Goal: Information Seeking & Learning: Get advice/opinions

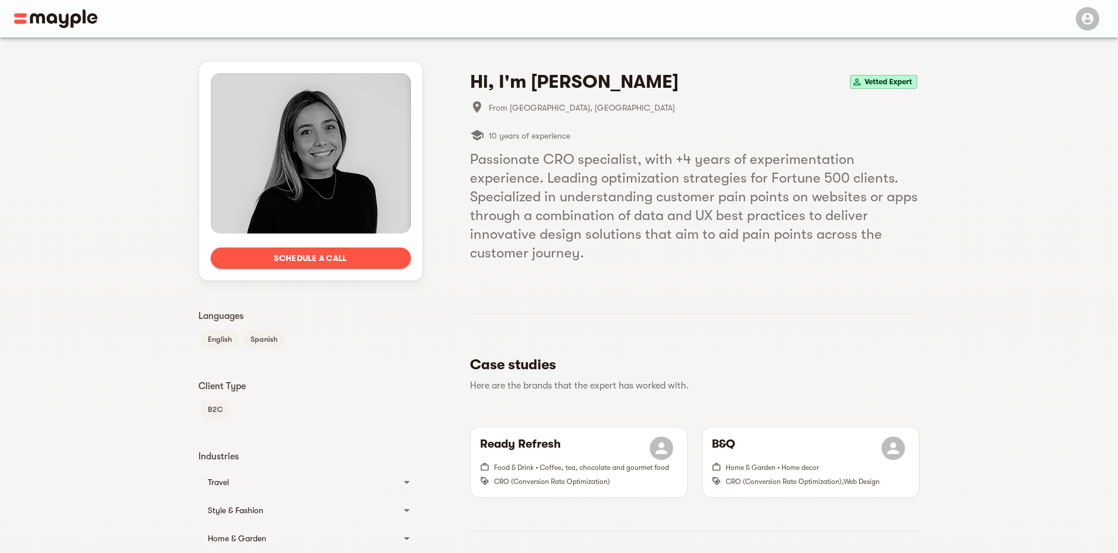
click at [602, 194] on h5 "Passionate CRO specialist, with +4 years of experimentation experience. Leading…" at bounding box center [695, 206] width 450 height 112
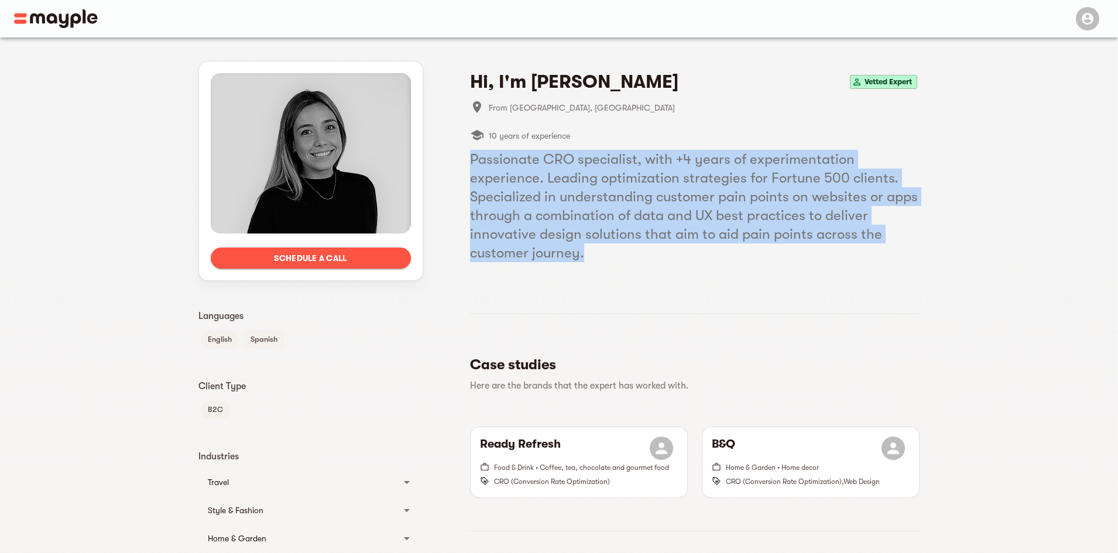
click at [602, 194] on h5 "Passionate CRO specialist, with +4 years of experimentation experience. Leading…" at bounding box center [695, 206] width 450 height 112
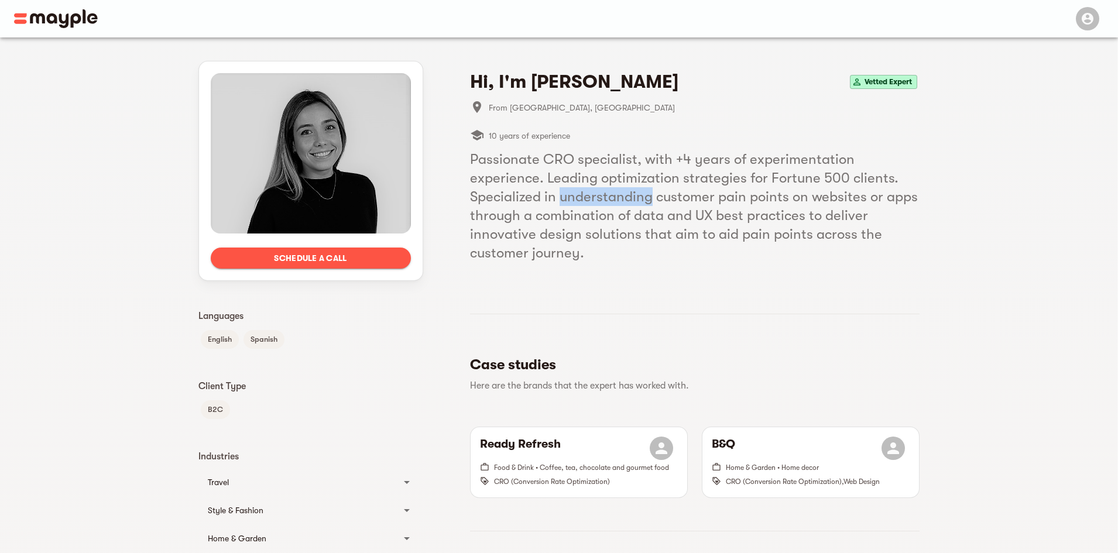
click at [602, 194] on h5 "Passionate CRO specialist, with +4 years of experimentation experience. Leading…" at bounding box center [695, 206] width 450 height 112
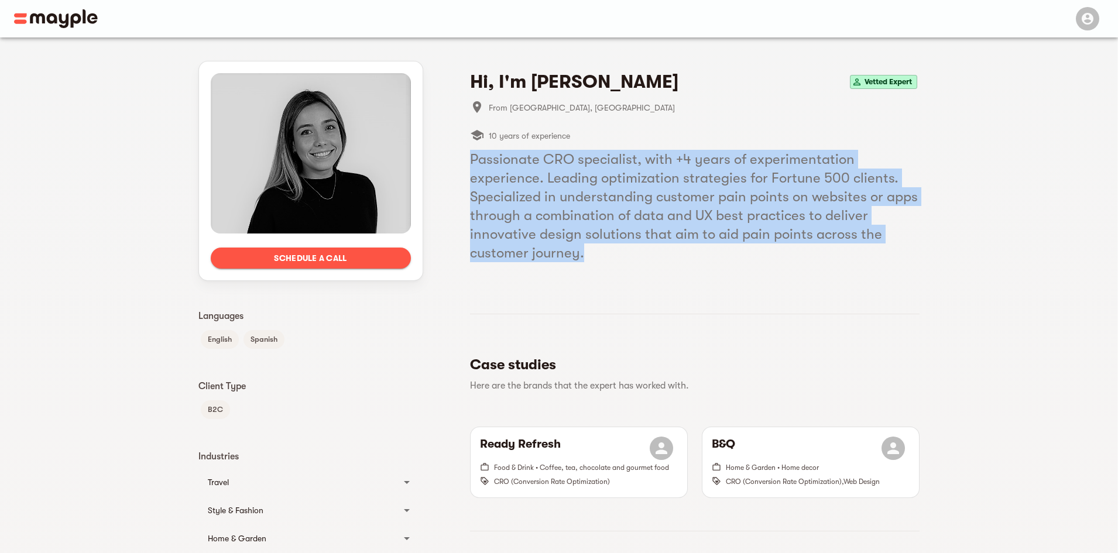
click at [602, 194] on h5 "Passionate CRO specialist, with +4 years of experimentation experience. Leading…" at bounding box center [695, 206] width 450 height 112
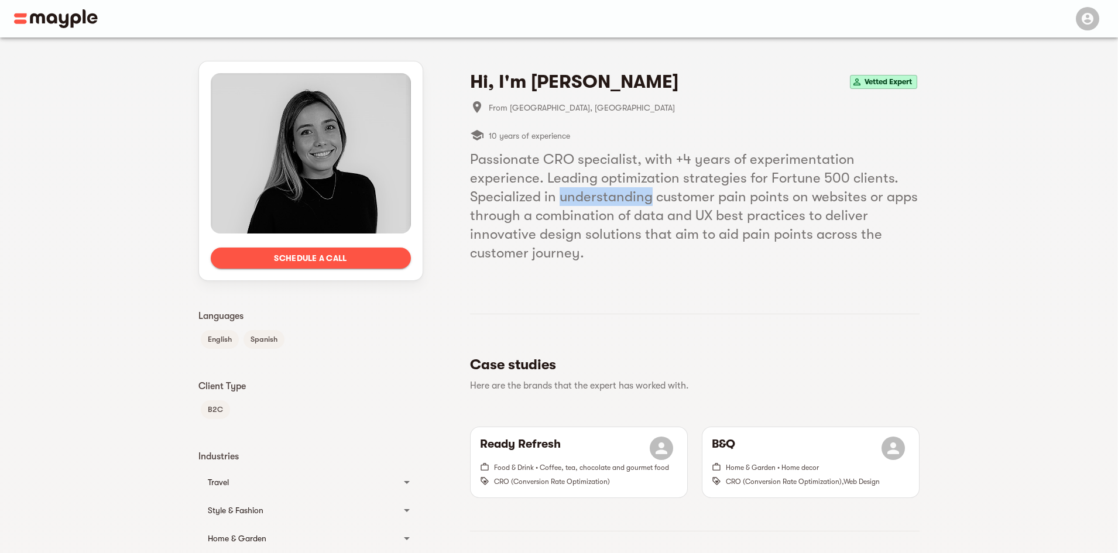
click at [602, 194] on h5 "Passionate CRO specialist, with +4 years of experimentation experience. Leading…" at bounding box center [695, 206] width 450 height 112
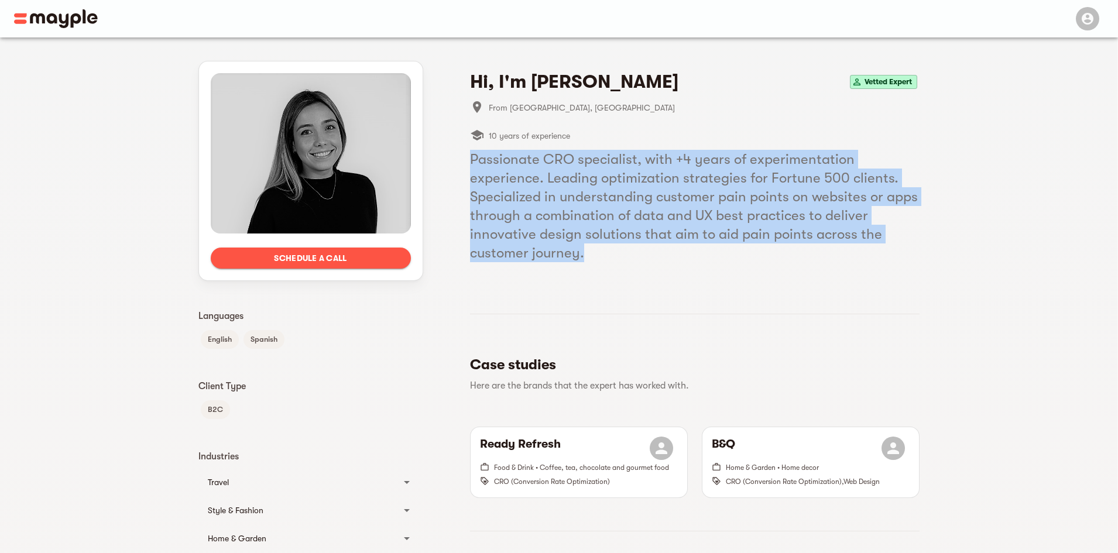
click at [602, 194] on h5 "Passionate CRO specialist, with +4 years of experimentation experience. Leading…" at bounding box center [695, 206] width 450 height 112
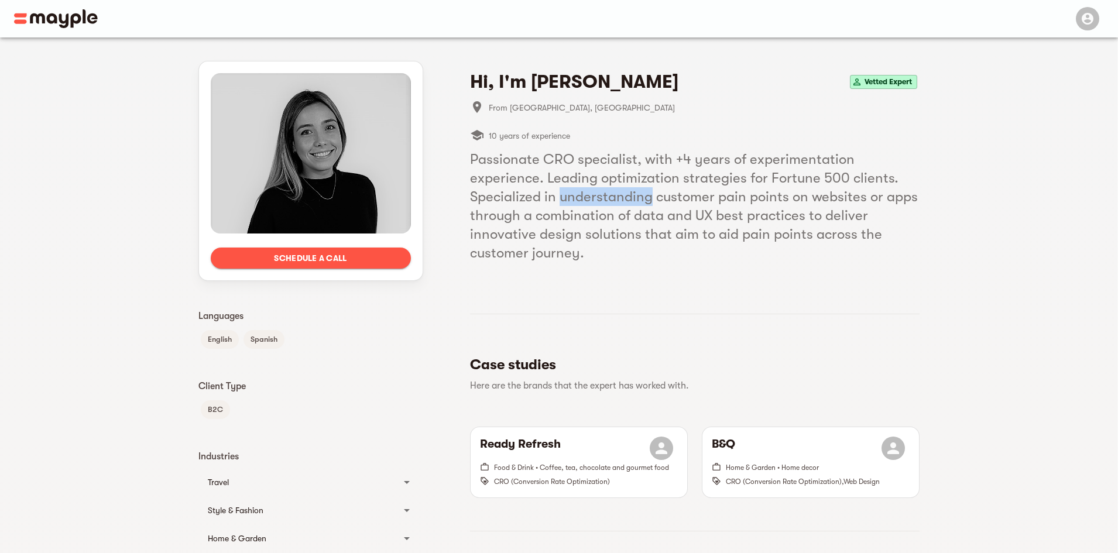
click at [602, 194] on h5 "Passionate CRO specialist, with +4 years of experimentation experience. Leading…" at bounding box center [695, 206] width 450 height 112
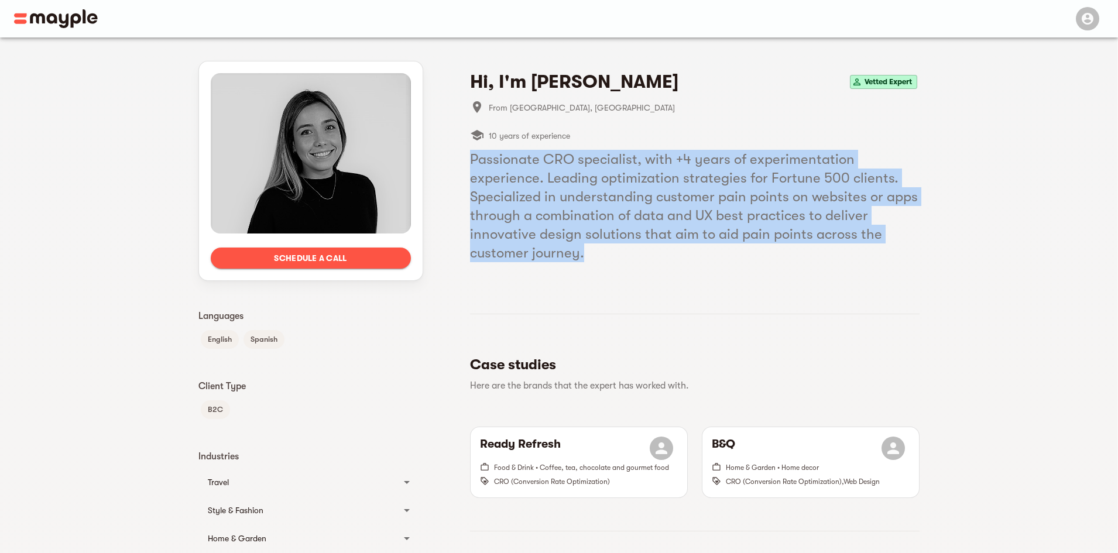
click at [602, 194] on h5 "Passionate CRO specialist, with +4 years of experimentation experience. Leading…" at bounding box center [695, 206] width 450 height 112
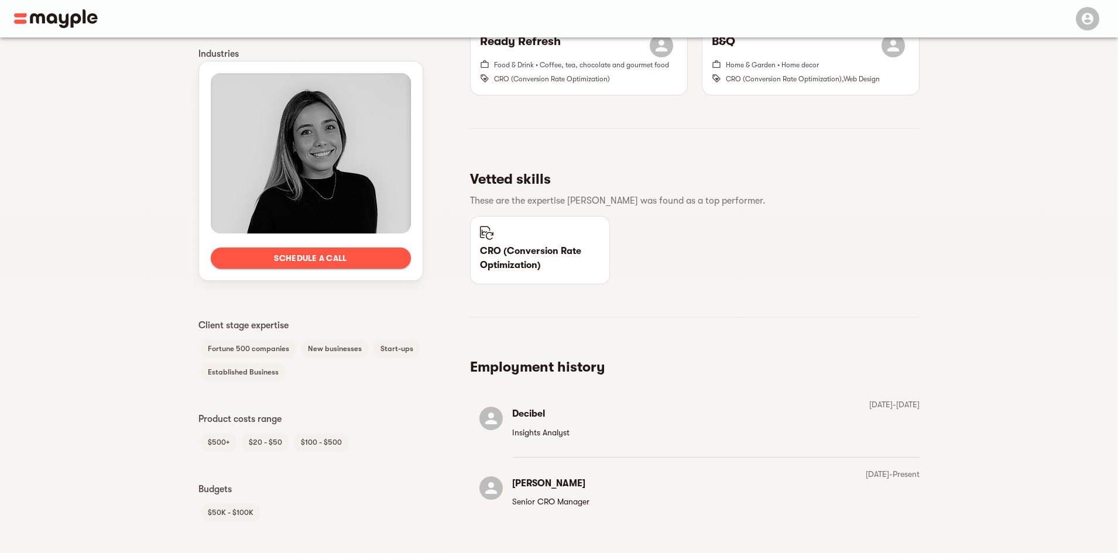
scroll to position [403, 0]
drag, startPoint x: 542, startPoint y: 265, endPoint x: 506, endPoint y: 244, distance: 42.0
click at [506, 244] on p "CRO (Conversion Rate Optimization)" at bounding box center [540, 258] width 121 height 28
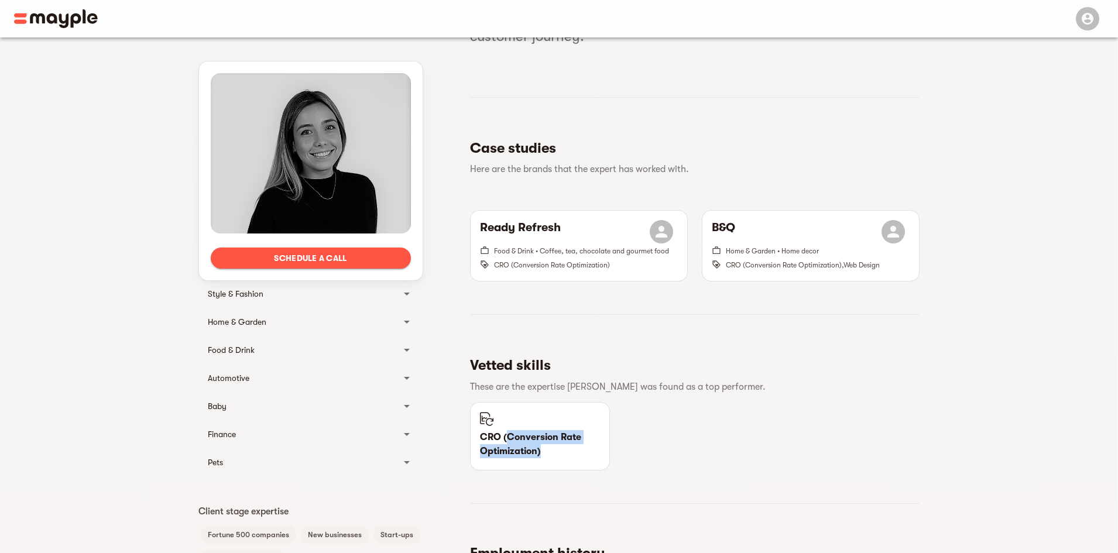
scroll to position [0, 0]
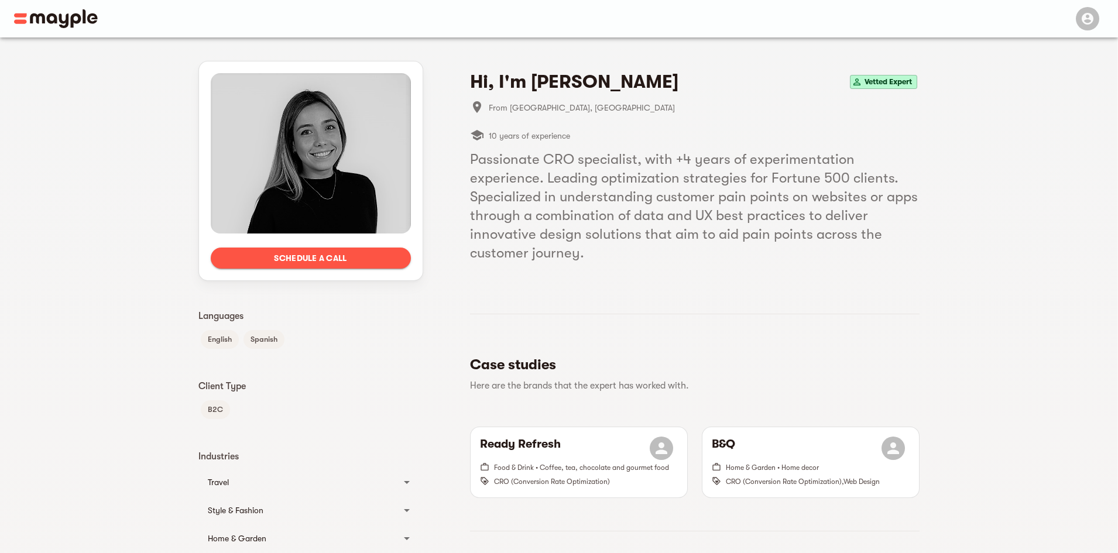
click at [751, 215] on h5 "Passionate CRO specialist, with +4 years of experimentation experience. Leading…" at bounding box center [695, 206] width 450 height 112
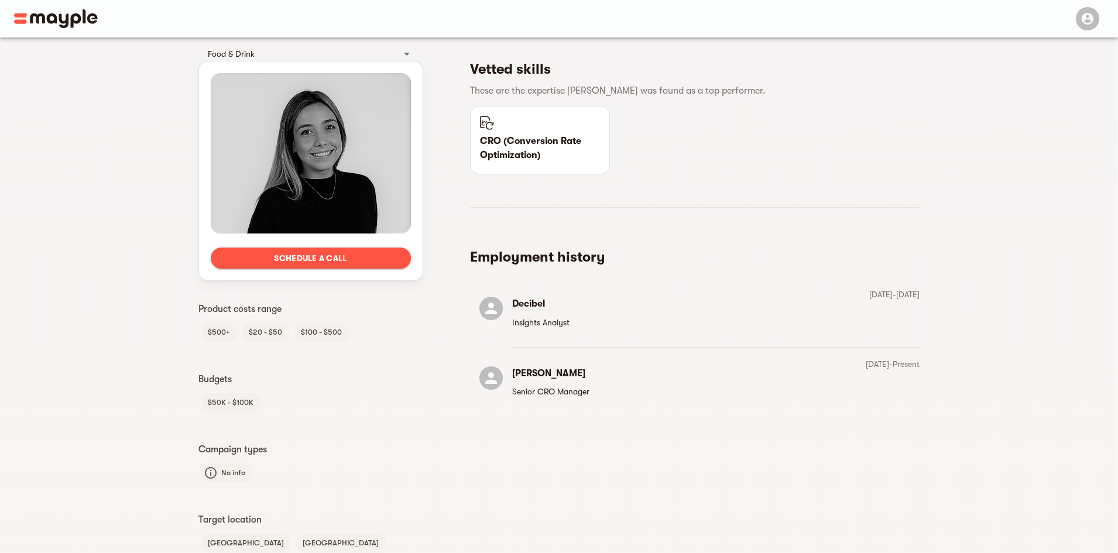
scroll to position [491, 0]
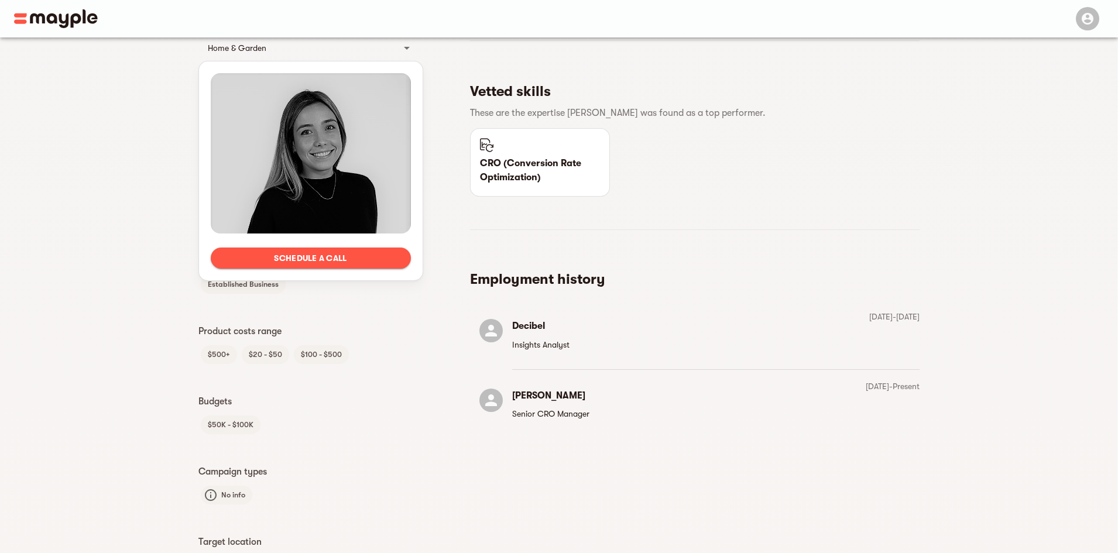
click at [265, 333] on p "Product costs range" at bounding box center [310, 331] width 225 height 14
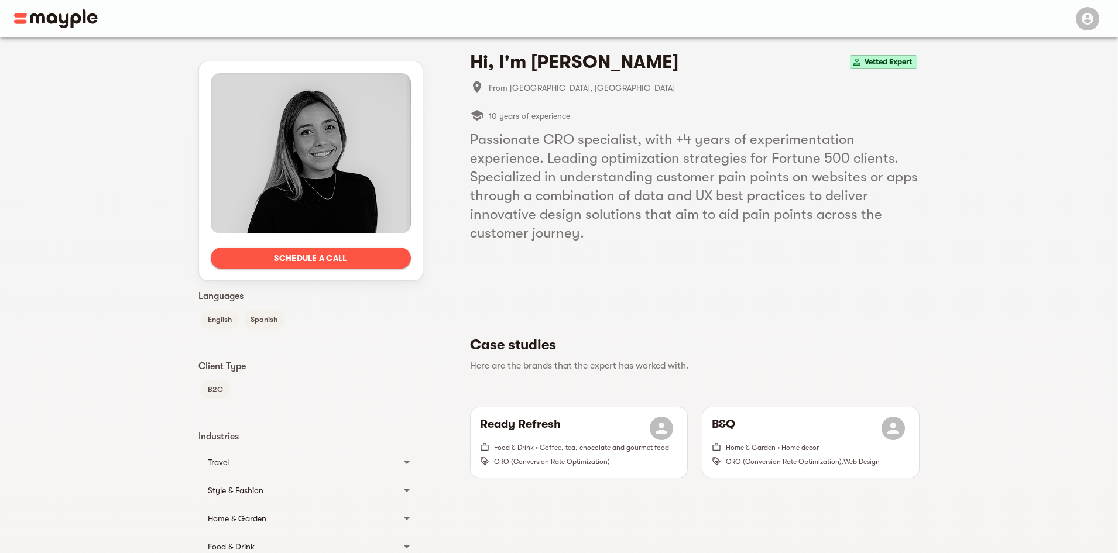
scroll to position [20, 0]
click at [350, 257] on span "Schedule a call" at bounding box center [310, 258] width 181 height 14
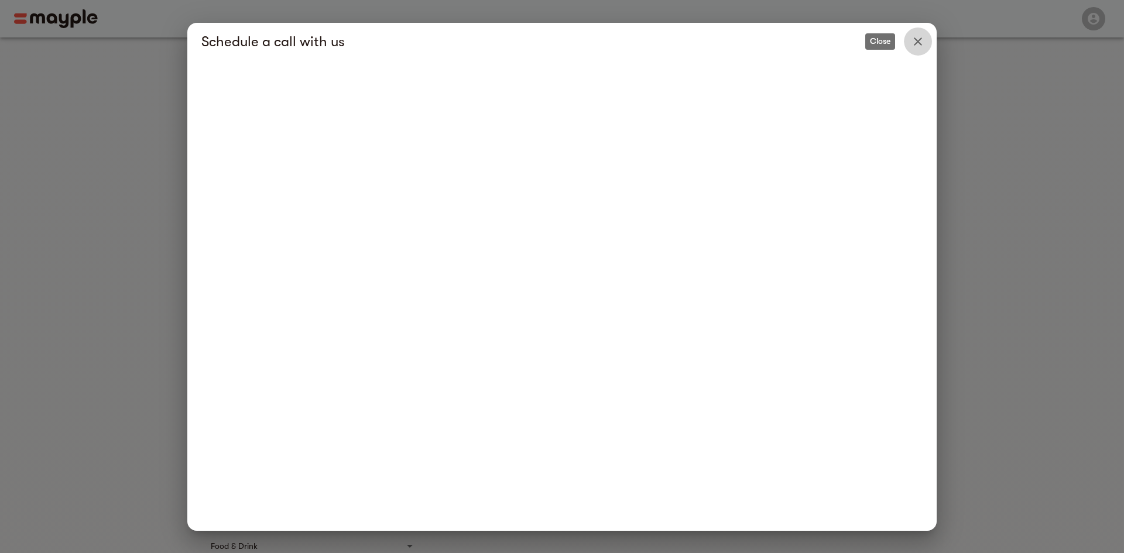
click at [916, 49] on button "Close" at bounding box center [918, 42] width 28 height 28
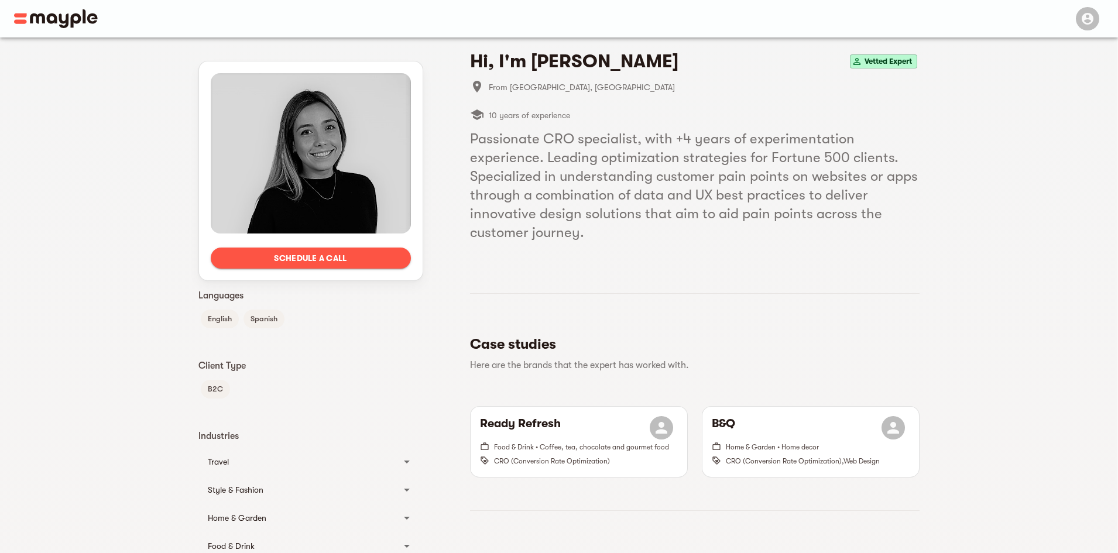
click at [580, 162] on h5 "Passionate CRO specialist, with +4 years of experimentation experience. Leading…" at bounding box center [695, 185] width 450 height 112
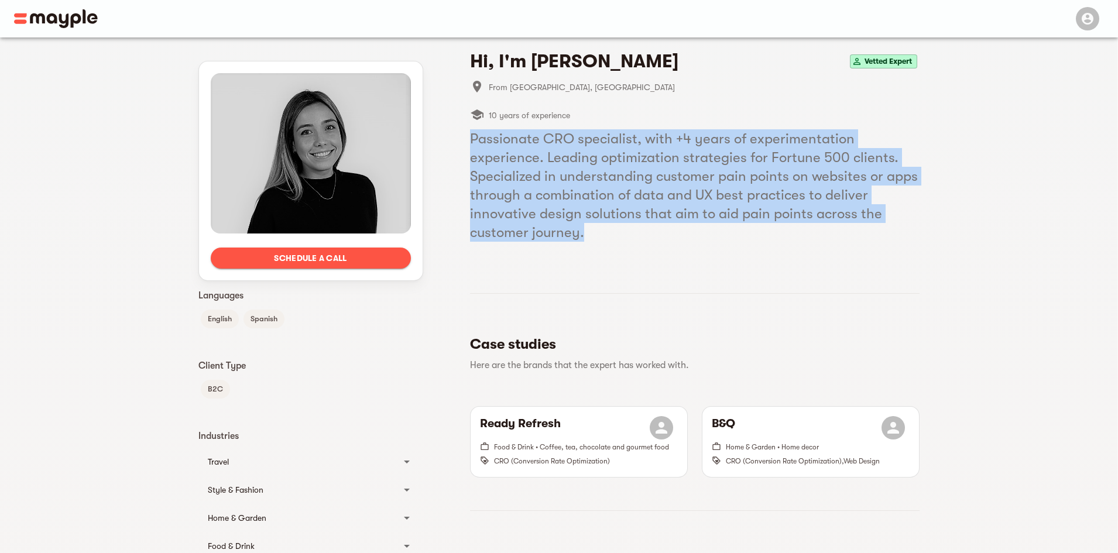
click at [580, 162] on h5 "Passionate CRO specialist, with +4 years of experimentation experience. Leading…" at bounding box center [695, 185] width 450 height 112
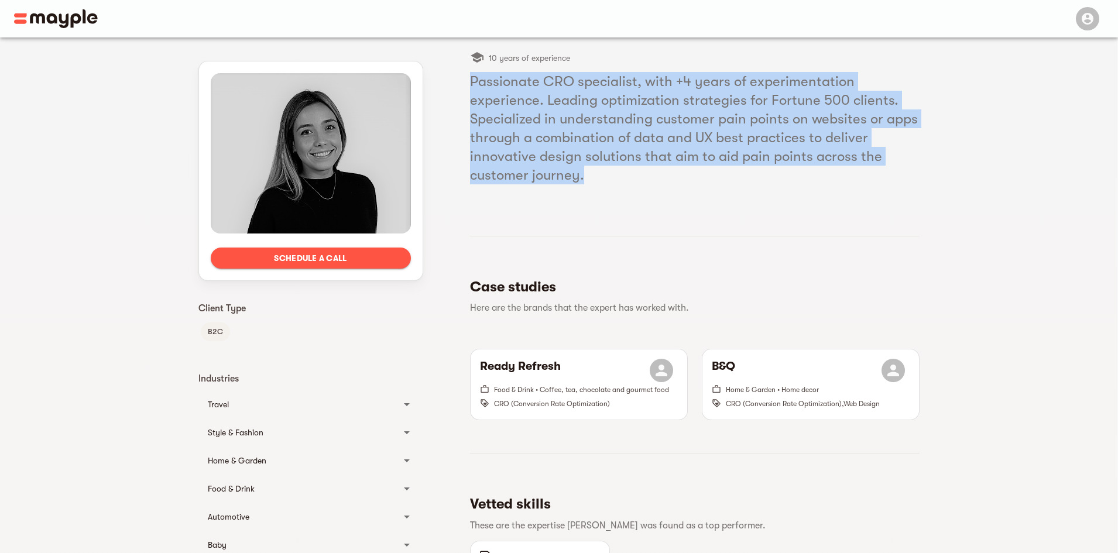
scroll to position [0, 0]
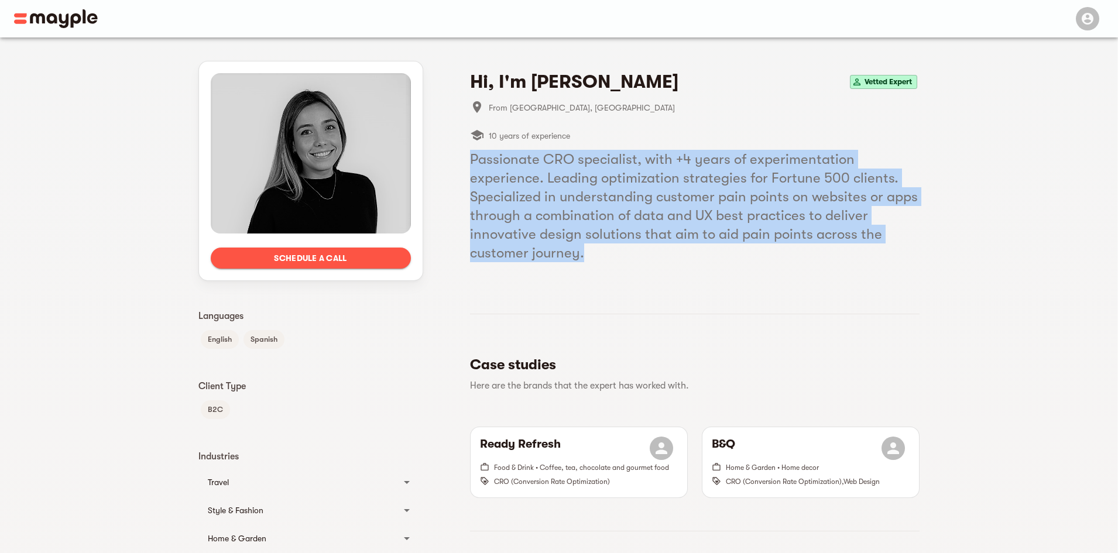
click at [597, 196] on h5 "Passionate CRO specialist, with +4 years of experimentation experience. Leading…" at bounding box center [695, 206] width 450 height 112
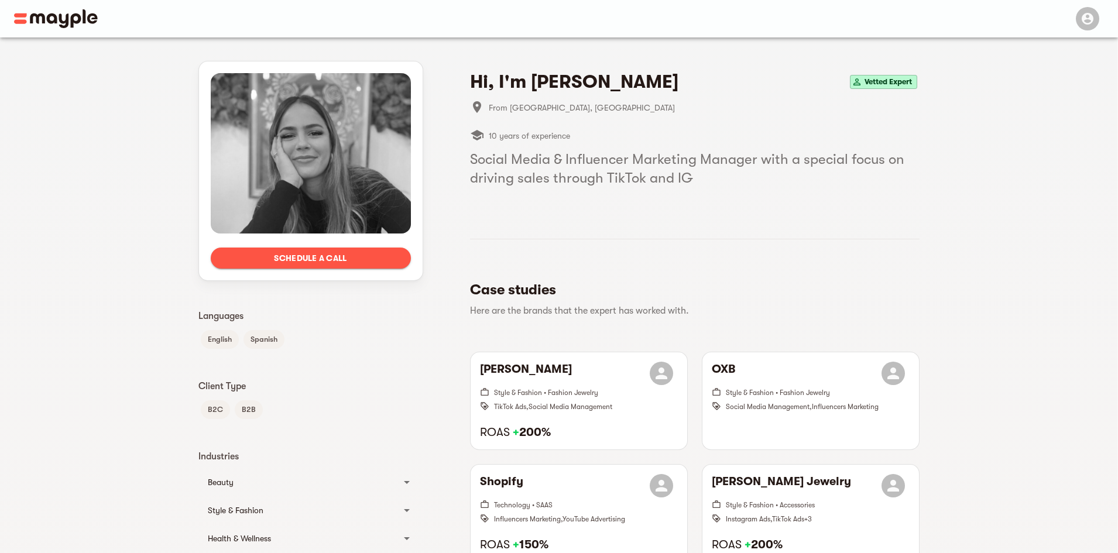
click at [584, 169] on h5 "Social Media & Influencer Marketing Manager with a special focus on driving sal…" at bounding box center [695, 168] width 450 height 37
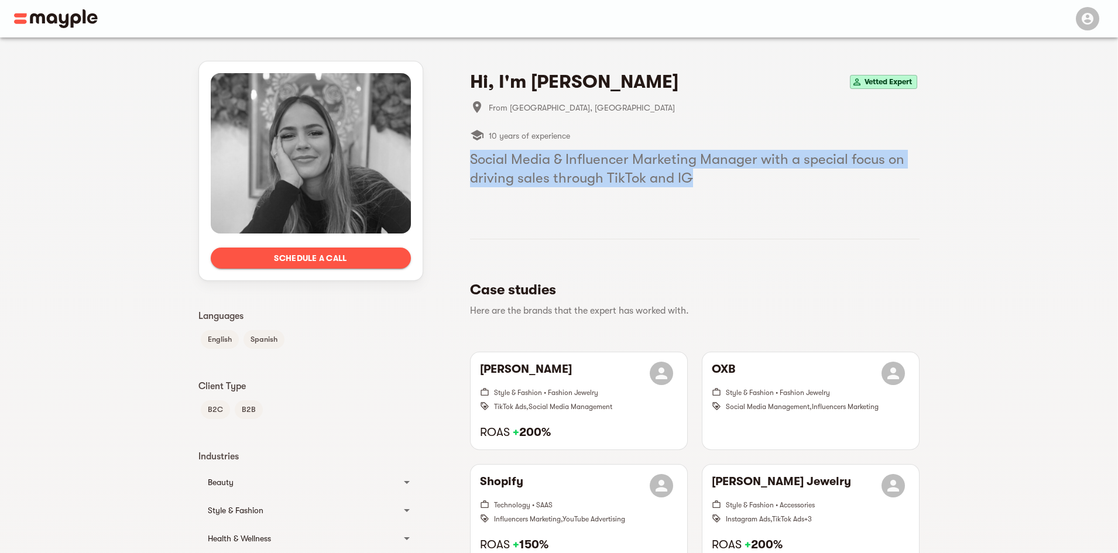
click at [584, 169] on h5 "Social Media & Influencer Marketing Manager with a special focus on driving sal…" at bounding box center [695, 168] width 450 height 37
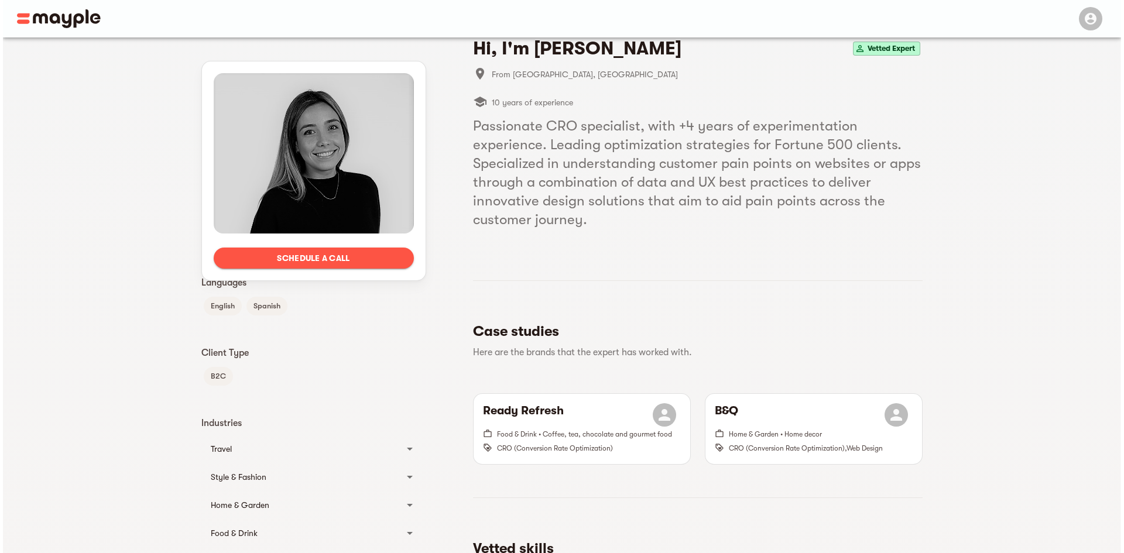
scroll to position [35, 0]
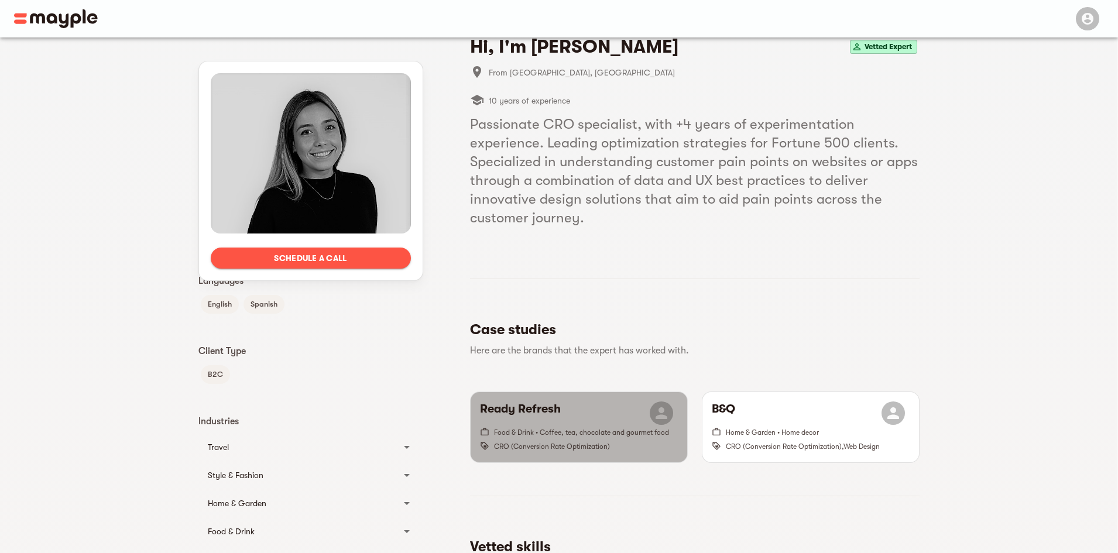
drag, startPoint x: 624, startPoint y: 444, endPoint x: 501, endPoint y: 445, distance: 122.4
click at [501, 445] on span "CRO (Conversion Rate Optimization)" at bounding box center [586, 446] width 184 height 14
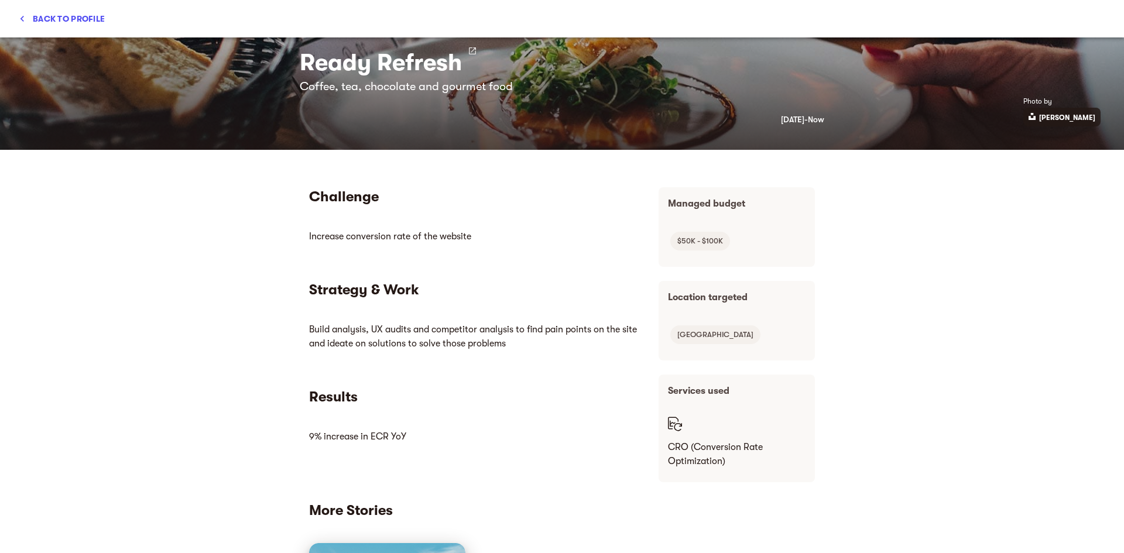
scroll to position [76, 0]
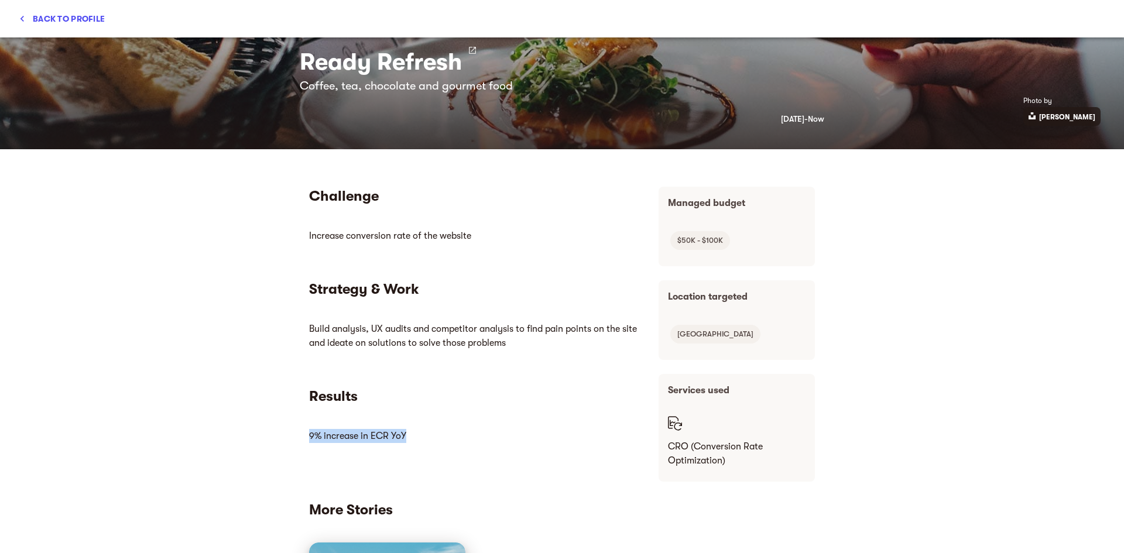
drag, startPoint x: 414, startPoint y: 439, endPoint x: 310, endPoint y: 348, distance: 138.1
click at [310, 424] on html "9% increase in ECR YoY" at bounding box center [474, 435] width 331 height 23
click at [329, 251] on div at bounding box center [474, 238] width 331 height 28
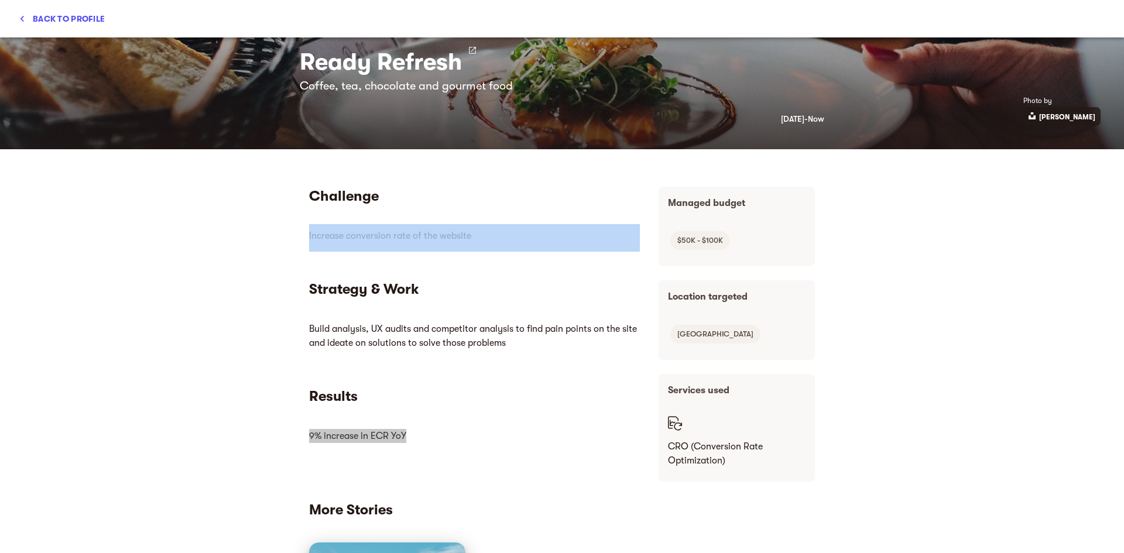
click at [329, 251] on div at bounding box center [474, 238] width 331 height 28
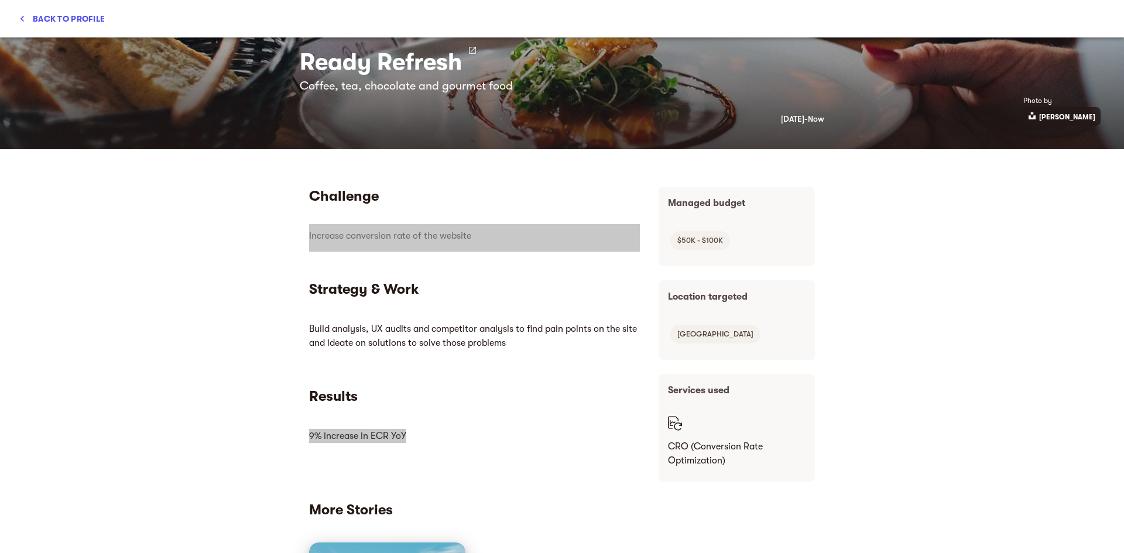
click at [330, 339] on p "Build analysis, UX audits and competitor analysis to find pain points on the si…" at bounding box center [474, 335] width 331 height 37
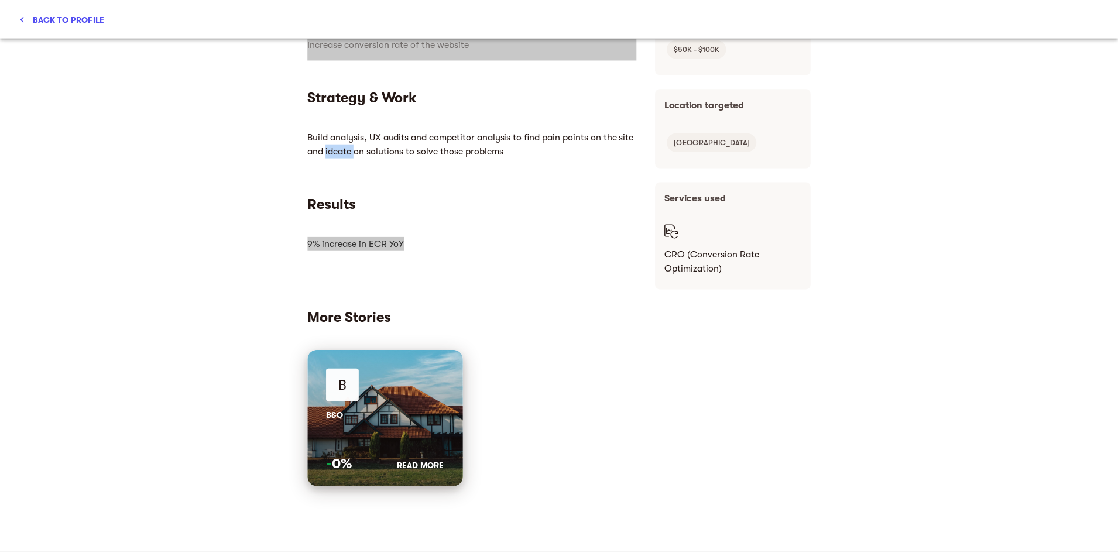
scroll to position [0, 0]
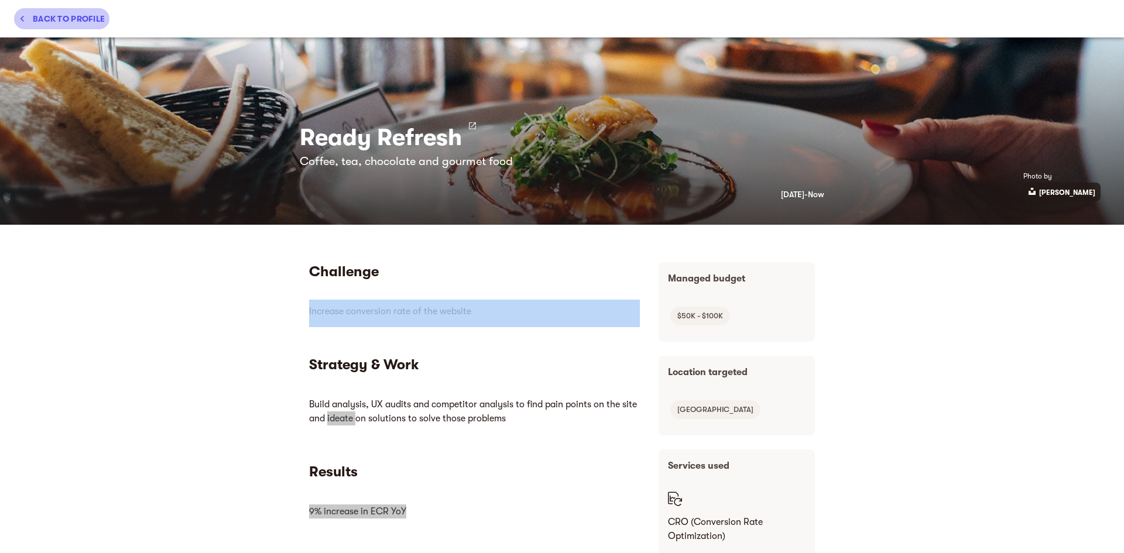
click at [22, 15] on icon "button" at bounding box center [22, 19] width 12 height 12
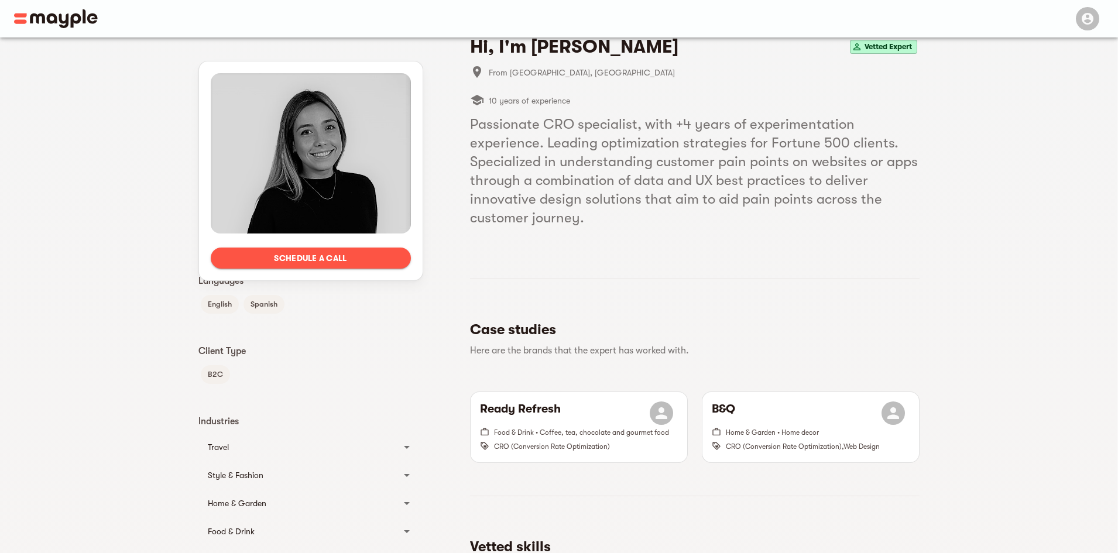
drag, startPoint x: 624, startPoint y: 443, endPoint x: 574, endPoint y: 469, distance: 55.5
click at [574, 469] on div "Ready Refresh Food & Drink • Coffee, tea, chocolate and gourmet food CRO (Conve…" at bounding box center [579, 427] width 232 height 85
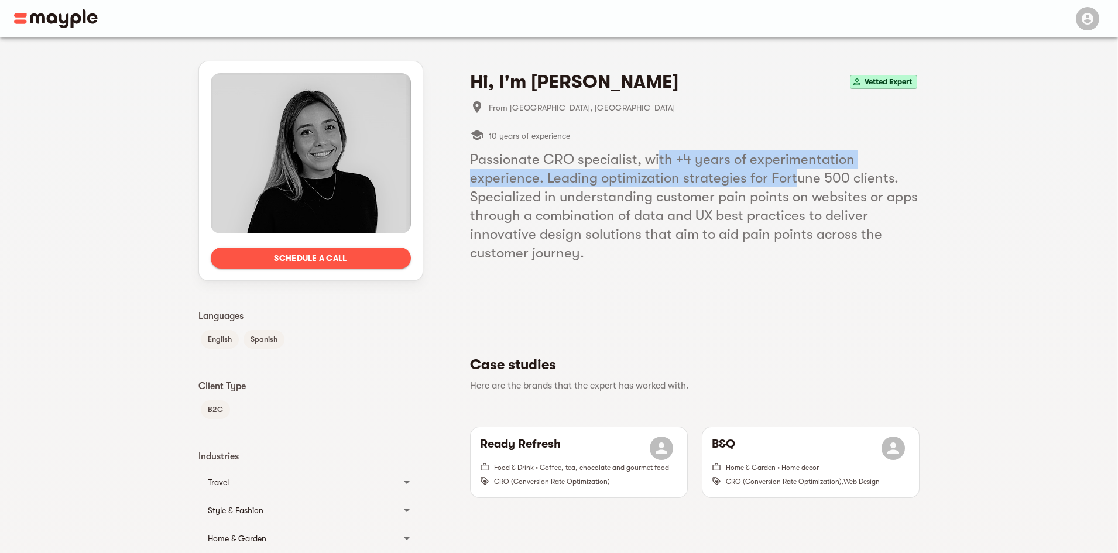
drag, startPoint x: 655, startPoint y: 154, endPoint x: 791, endPoint y: 177, distance: 137.7
click at [791, 177] on h5 "Passionate CRO specialist, with +4 years of experimentation experience. Leading…" at bounding box center [695, 206] width 450 height 112
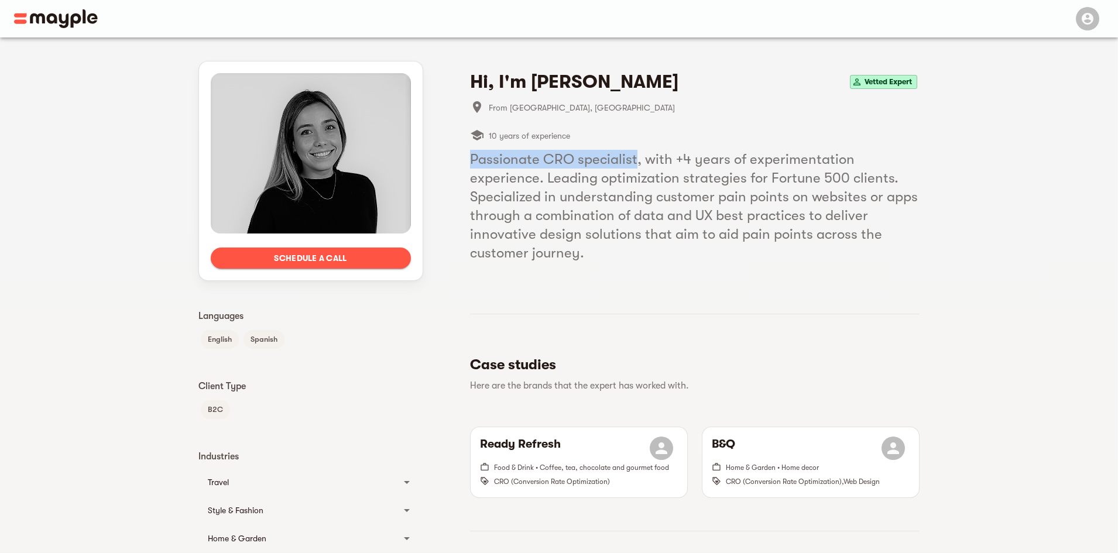
drag, startPoint x: 461, startPoint y: 162, endPoint x: 635, endPoint y: 157, distance: 173.4
copy h5 "Passionate CRO specialist"
click at [77, 16] on img at bounding box center [56, 18] width 84 height 19
click at [31, 13] on img at bounding box center [56, 18] width 84 height 19
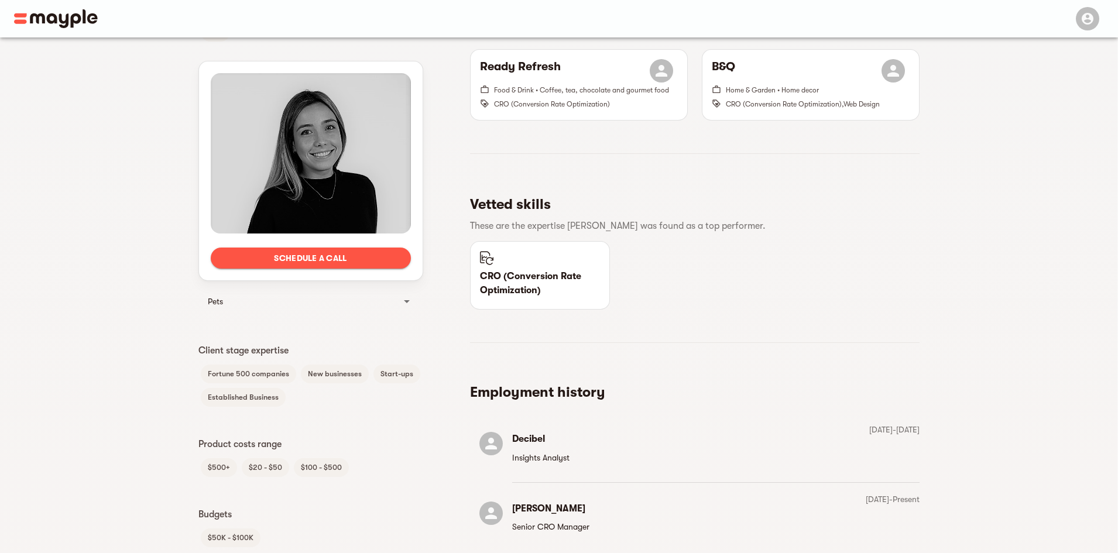
scroll to position [382, 0]
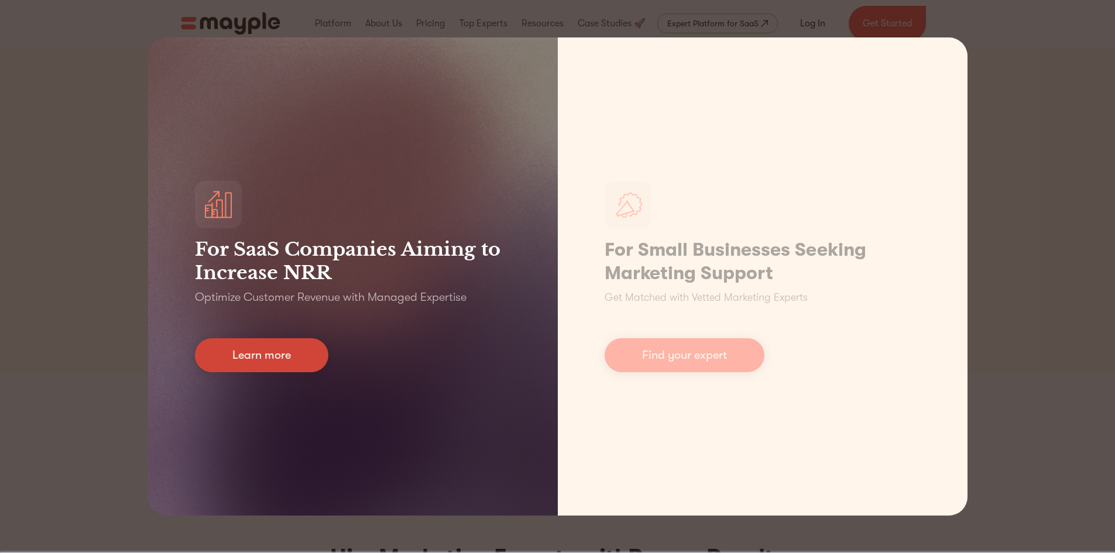
click at [238, 357] on link "Learn more" at bounding box center [261, 355] width 133 height 34
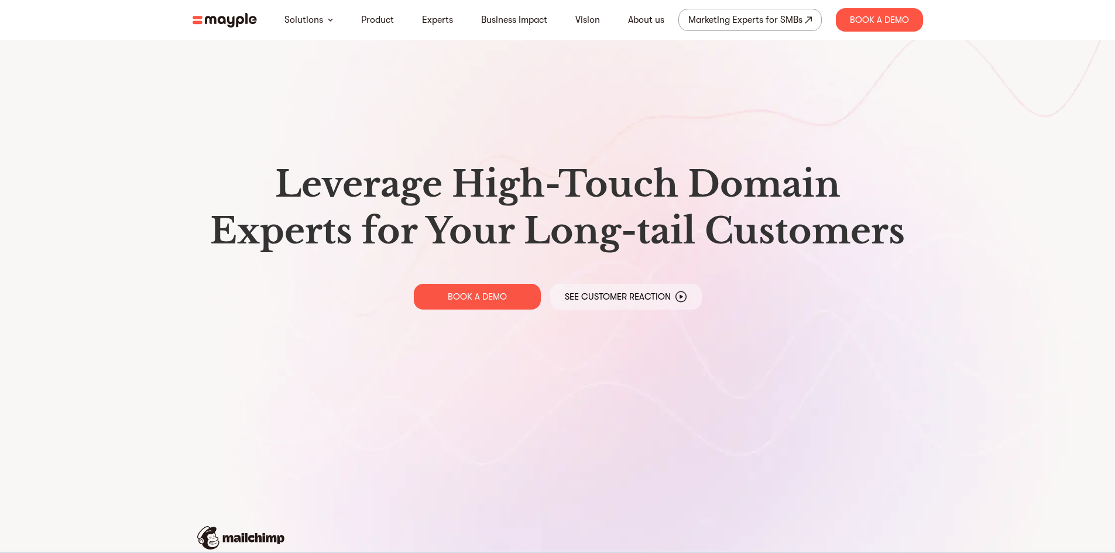
click at [786, 367] on div "Leverage High-Touch Domain Experts for Your Long-tail Customers BOOK A DEMO See…" at bounding box center [557, 235] width 749 height 470
